Goal: Use online tool/utility: Utilize a website feature to perform a specific function

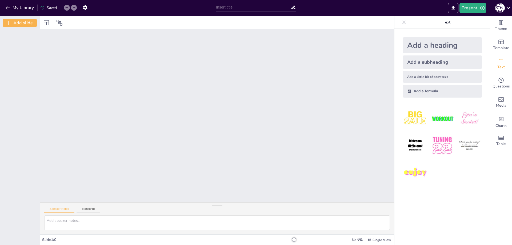
click at [269, 119] on div at bounding box center [217, 115] width 354 height 173
drag, startPoint x: 393, startPoint y: 1, endPoint x: 435, endPoint y: 206, distance: 209.7
click at [6, 7] on icon "button" at bounding box center [7, 7] width 5 height 5
click at [106, 222] on textarea at bounding box center [217, 222] width 346 height 15
